Goal: Task Accomplishment & Management: Use online tool/utility

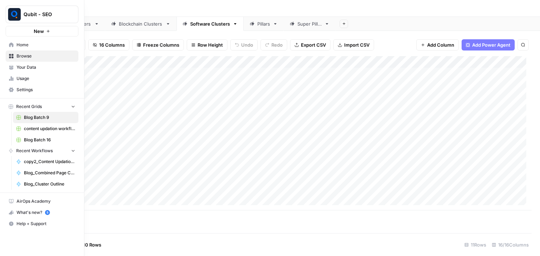
click at [157, 78] on div "Add Column" at bounding box center [279, 133] width 503 height 155
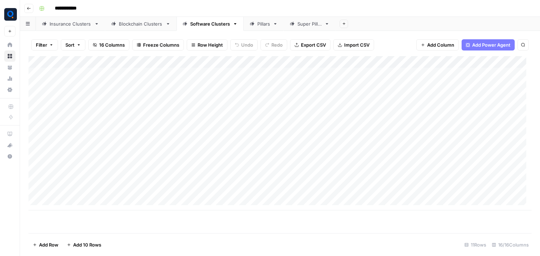
click at [83, 78] on div "Add Column" at bounding box center [279, 133] width 503 height 155
click at [168, 76] on div "Add Column" at bounding box center [279, 133] width 503 height 155
click at [168, 76] on textarea "**********" at bounding box center [178, 74] width 124 height 10
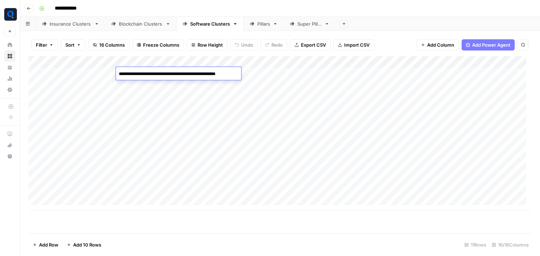
click at [168, 76] on textarea "**********" at bounding box center [178, 74] width 124 height 10
click at [95, 84] on div "Add Column" at bounding box center [279, 133] width 503 height 155
click at [169, 81] on div "Add Column" at bounding box center [279, 133] width 503 height 155
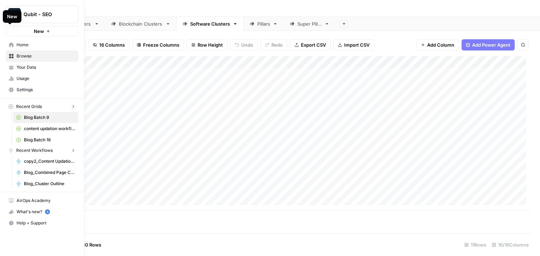
click at [13, 14] on img "Workspace: Qubit - SEO" at bounding box center [14, 14] width 13 height 13
click at [17, 47] on span "Home" at bounding box center [46, 45] width 59 height 6
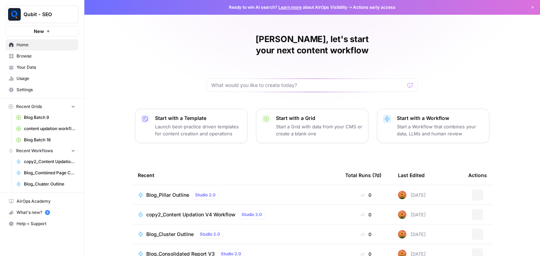
click at [182, 61] on div "[PERSON_NAME], let's start your next content workflow Start with a Template Lau…" at bounding box center [311, 167] width 455 height 334
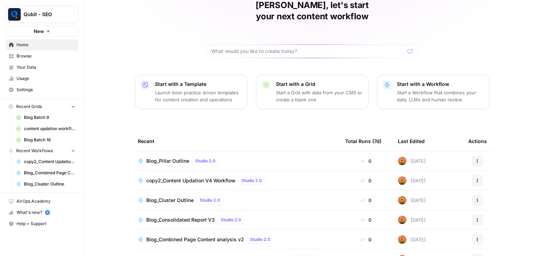
scroll to position [35, 0]
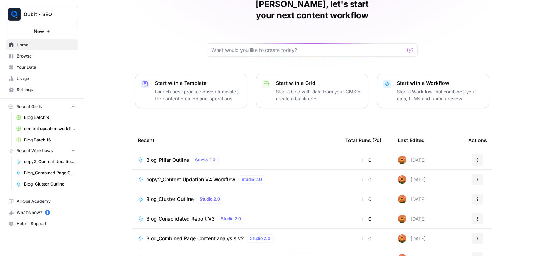
click at [39, 58] on span "Browse" at bounding box center [46, 56] width 59 height 6
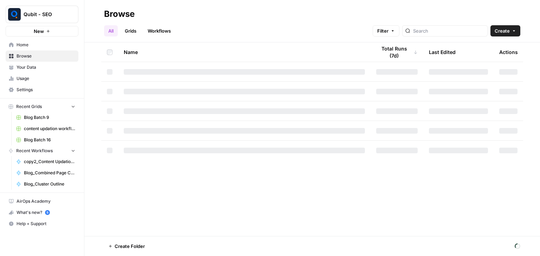
click at [132, 29] on link "Grids" at bounding box center [130, 30] width 20 height 11
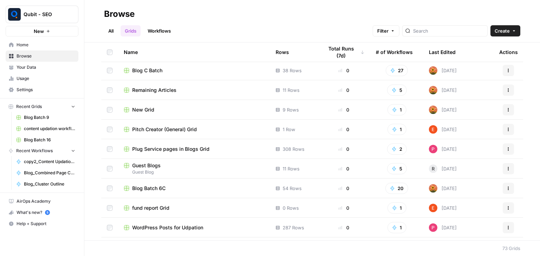
scroll to position [913, 0]
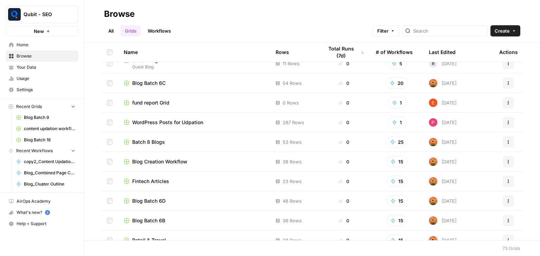
click at [149, 84] on span "Blog Batch 6C" at bounding box center [148, 83] width 33 height 7
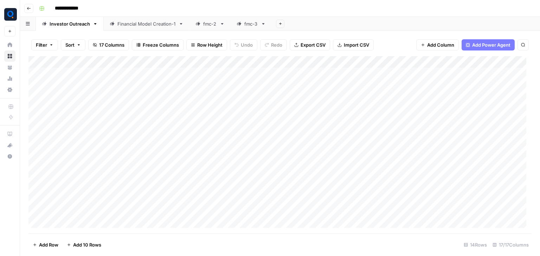
click at [192, 73] on div "Add Column" at bounding box center [279, 144] width 503 height 177
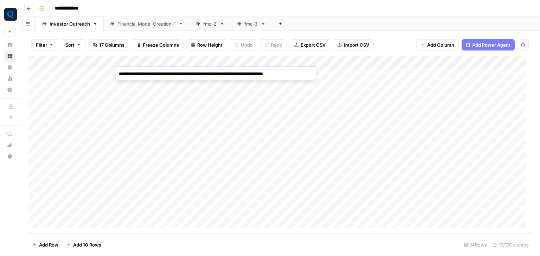
click at [192, 73] on textarea "**********" at bounding box center [216, 74] width 200 height 10
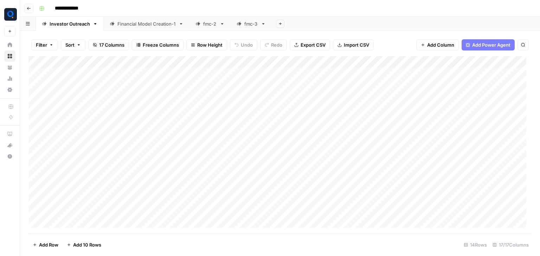
drag, startPoint x: 84, startPoint y: 68, endPoint x: 99, endPoint y: 68, distance: 15.1
click at [84, 68] on div "Add Column" at bounding box center [279, 144] width 503 height 177
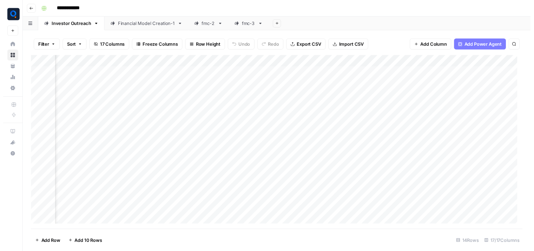
scroll to position [0, 312]
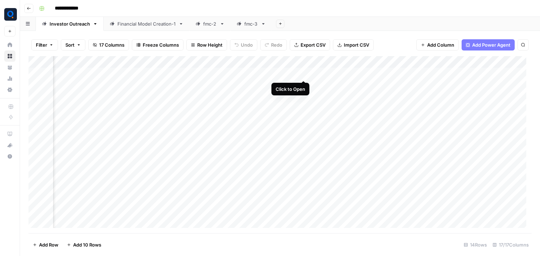
click at [303, 73] on div "Add Column" at bounding box center [279, 144] width 503 height 177
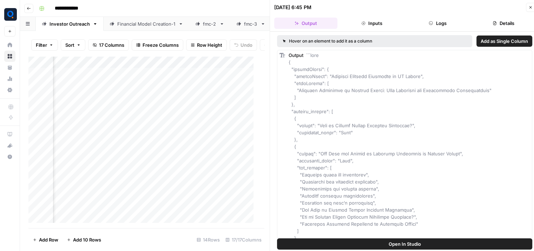
click at [447, 23] on button "Logs" at bounding box center [437, 23] width 63 height 11
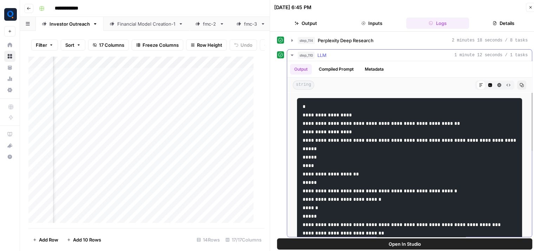
scroll to position [90, 0]
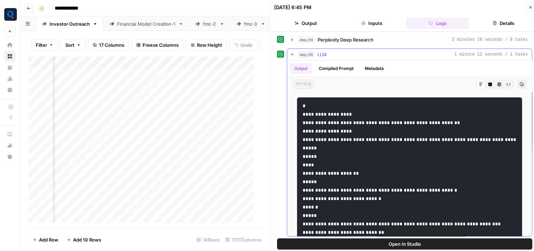
drag, startPoint x: 357, startPoint y: 122, endPoint x: 466, endPoint y: 120, distance: 109.6
drag, startPoint x: 320, startPoint y: 137, endPoint x: 339, endPoint y: 146, distance: 20.1
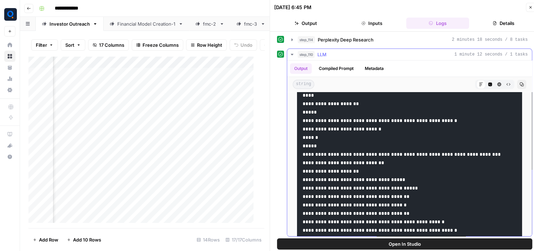
scroll to position [70, 0]
drag, startPoint x: 348, startPoint y: 152, endPoint x: 436, endPoint y: 148, distance: 87.9
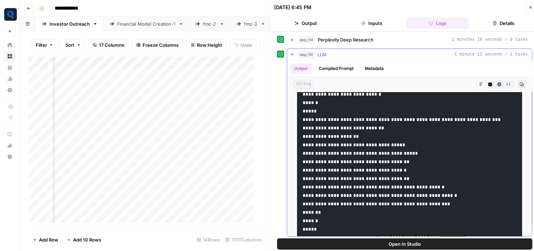
scroll to position [105, 0]
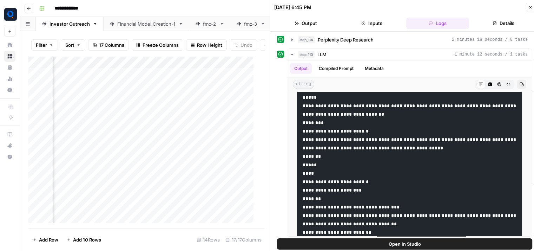
scroll to position [0, 684]
